Goal: Task Accomplishment & Management: Complete application form

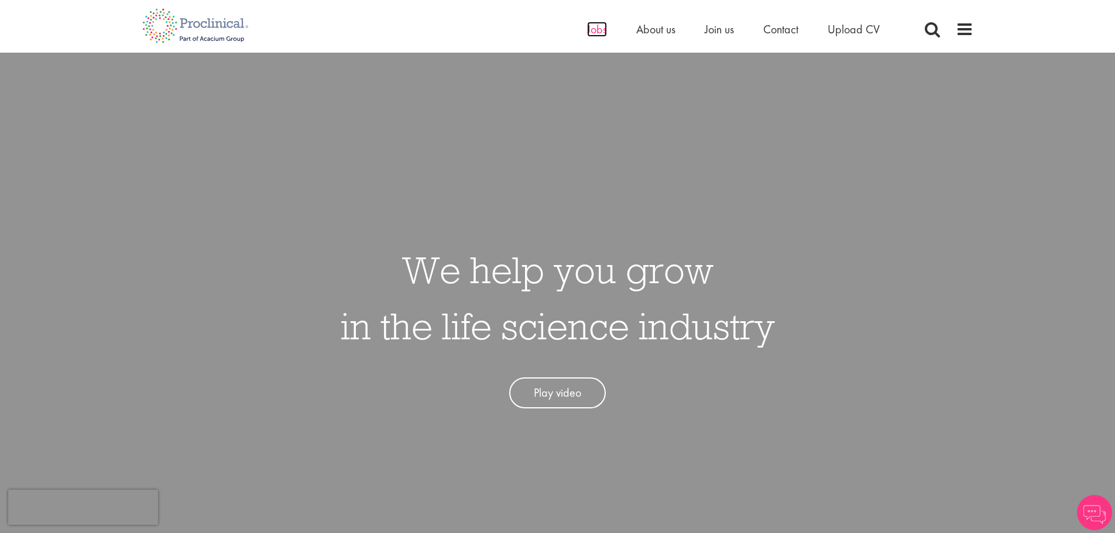
click at [601, 33] on span "Jobs" at bounding box center [597, 29] width 20 height 15
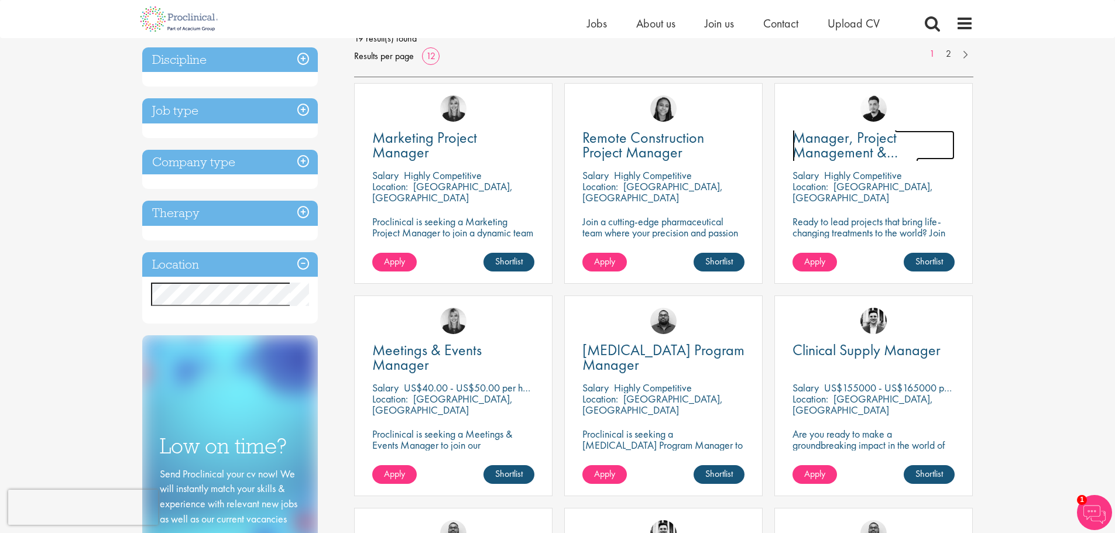
scroll to position [117, 0]
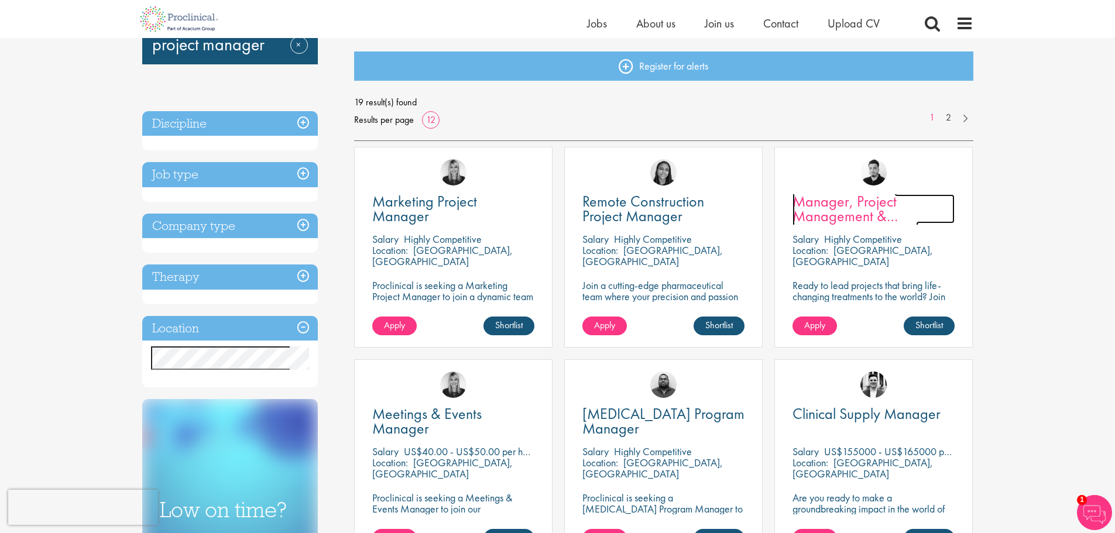
click at [844, 207] on span "Manager, Project Management & Operational Delivery" at bounding box center [855, 215] width 126 height 49
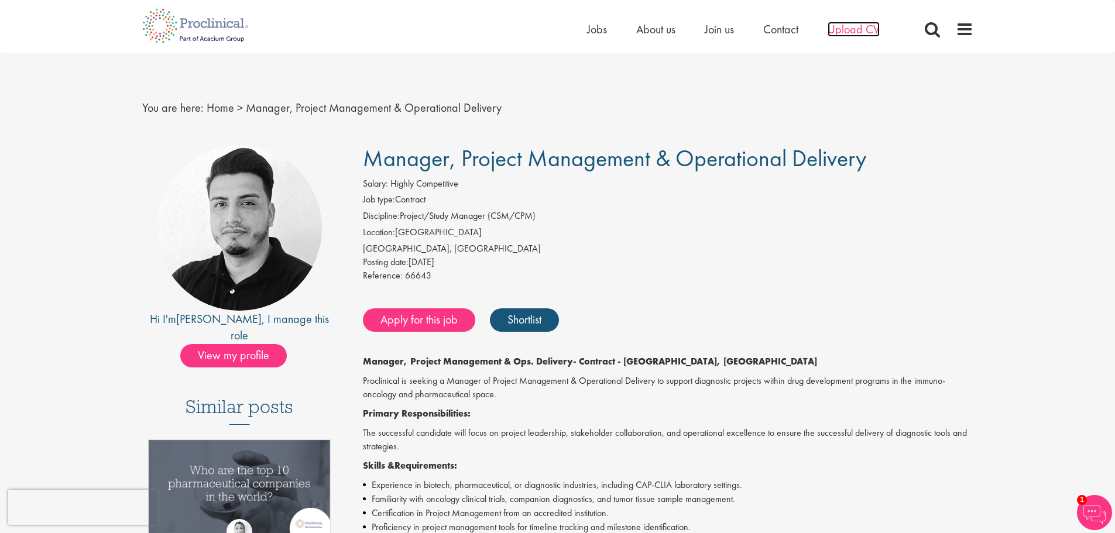
click at [845, 33] on span "Upload CV" at bounding box center [853, 29] width 52 height 15
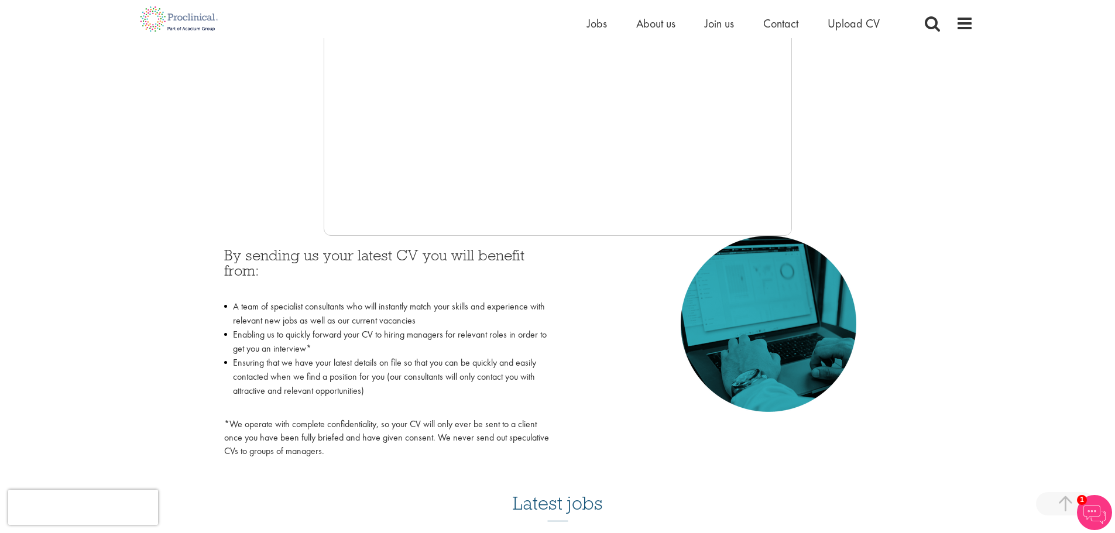
scroll to position [351, 0]
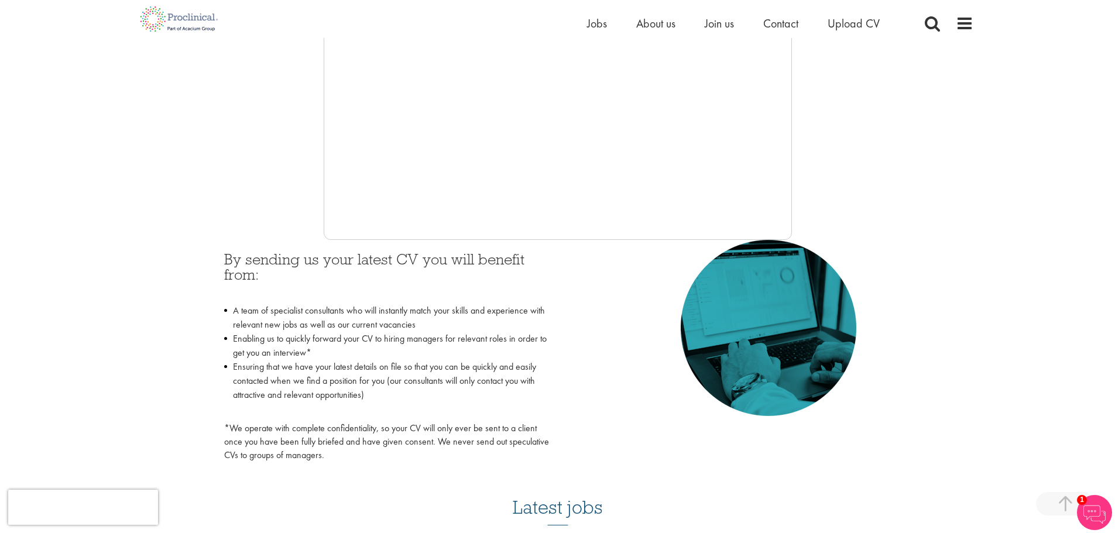
click at [926, 197] on div at bounding box center [557, 64] width 831 height 351
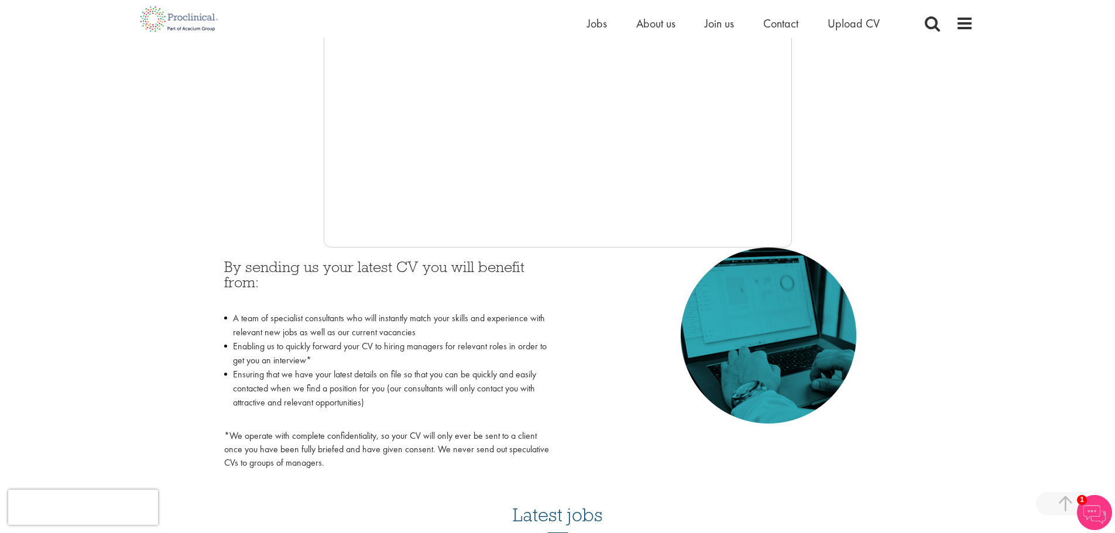
scroll to position [293, 0]
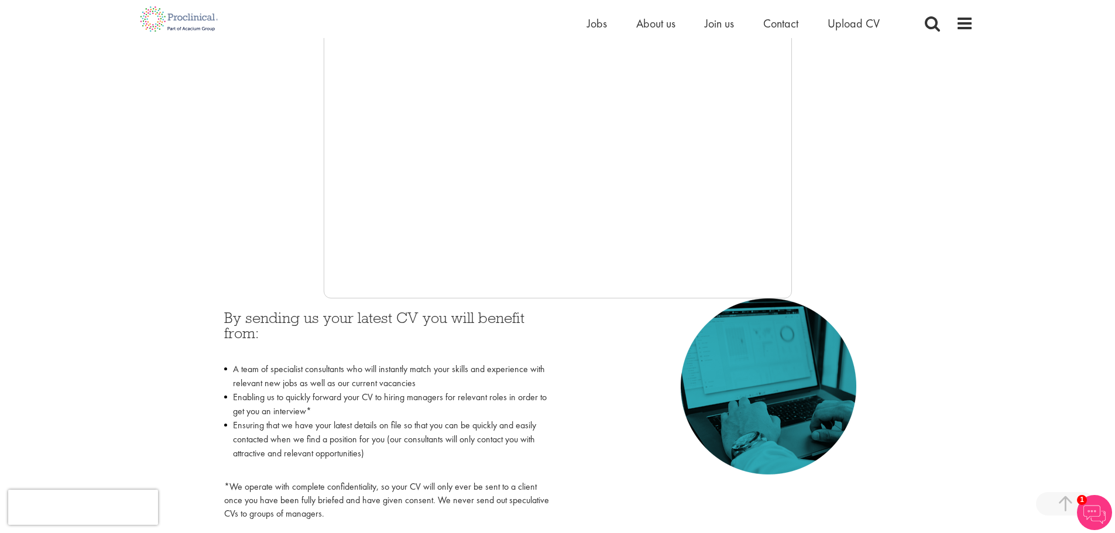
click at [906, 228] on div at bounding box center [557, 122] width 831 height 351
click at [858, 127] on div at bounding box center [557, 122] width 831 height 351
click at [833, 227] on div at bounding box center [557, 122] width 831 height 351
